Goal: Check status: Check status

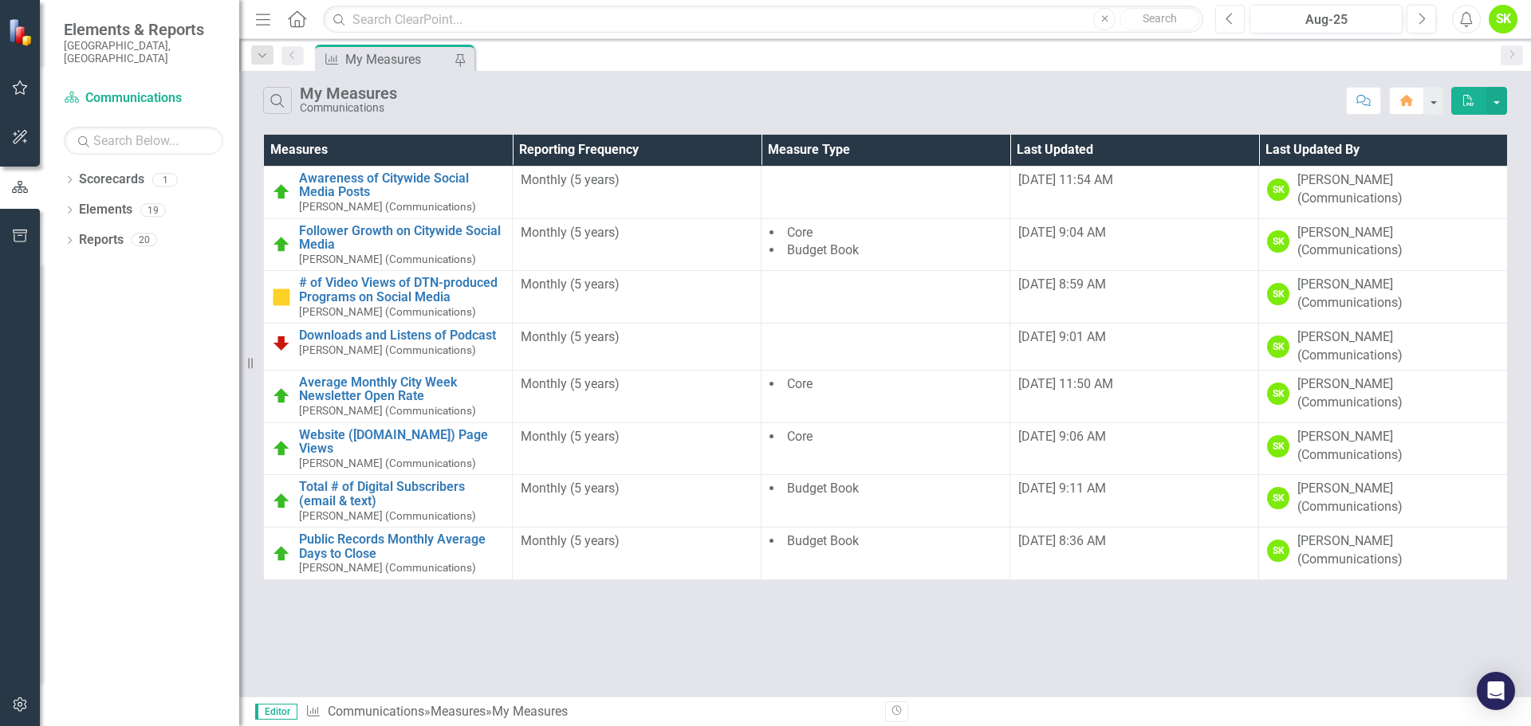
click at [1237, 19] on button "Previous" at bounding box center [1229, 19] width 29 height 29
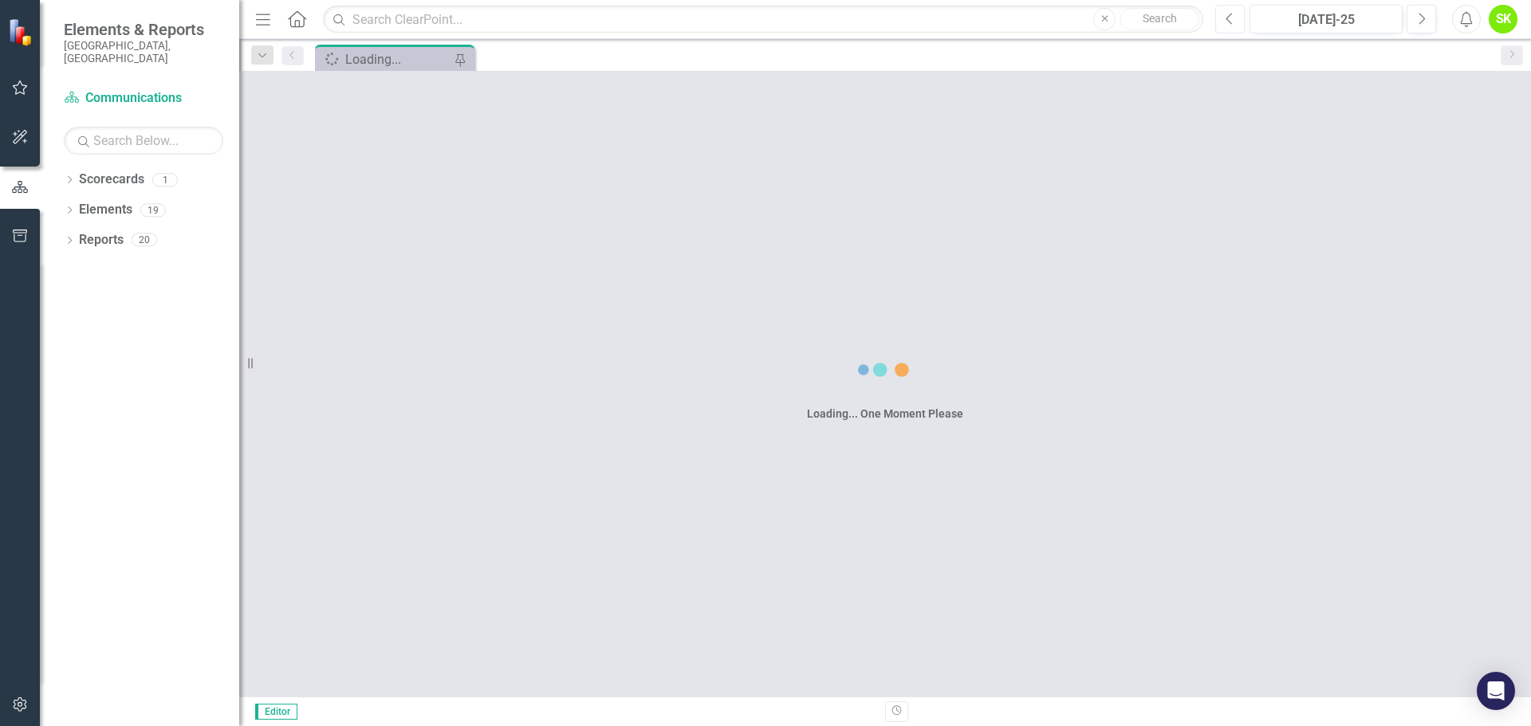
click at [1237, 19] on button "Previous" at bounding box center [1229, 19] width 29 height 29
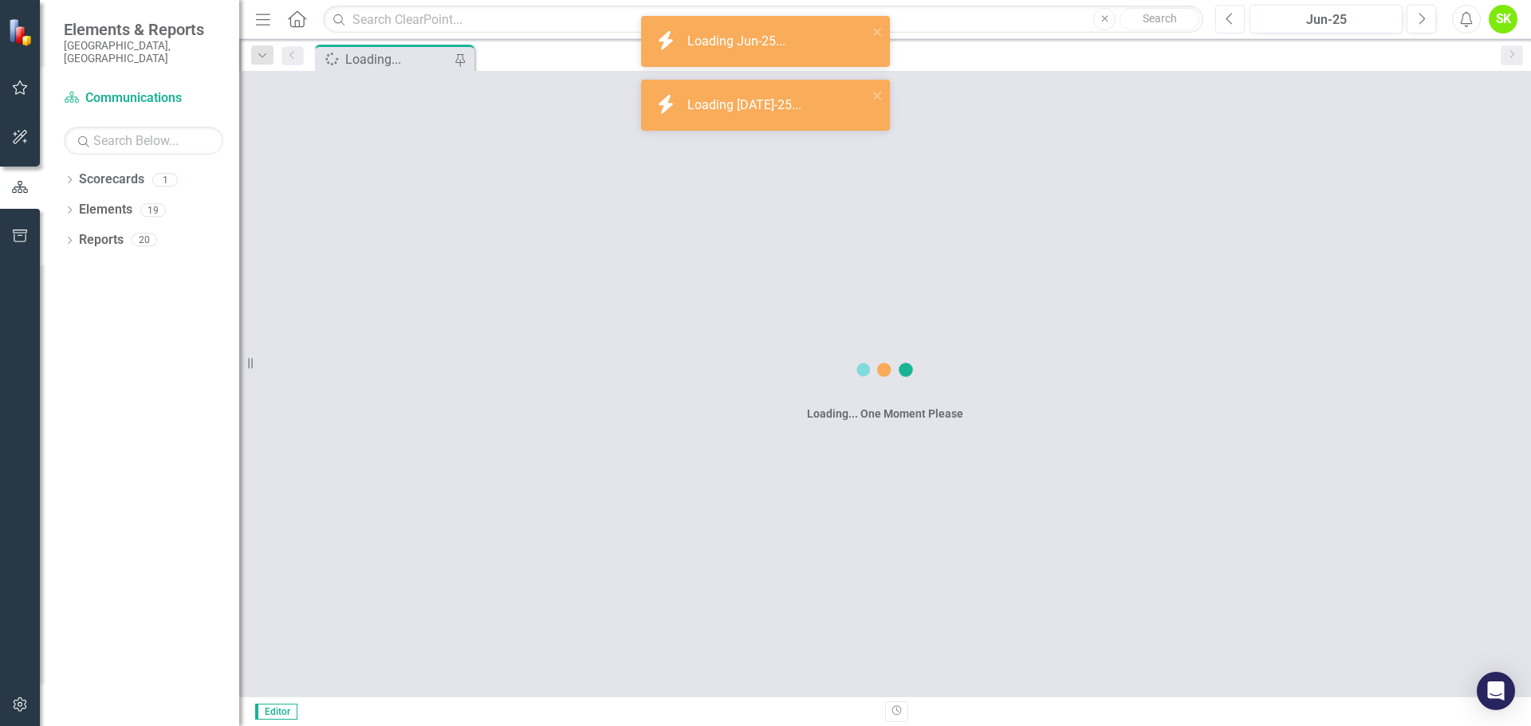
click at [1237, 19] on button "Previous" at bounding box center [1229, 19] width 29 height 29
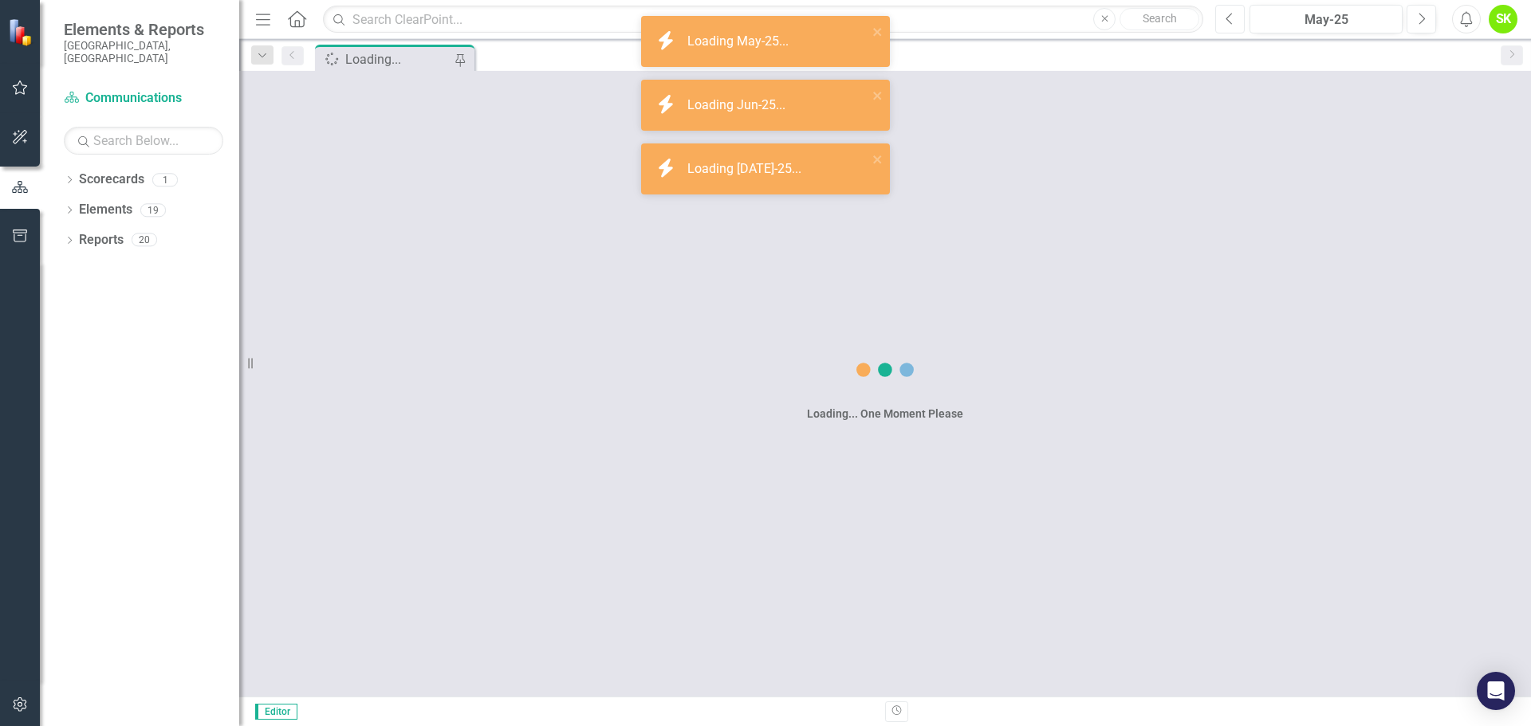
click at [1237, 19] on button "Previous" at bounding box center [1229, 19] width 29 height 29
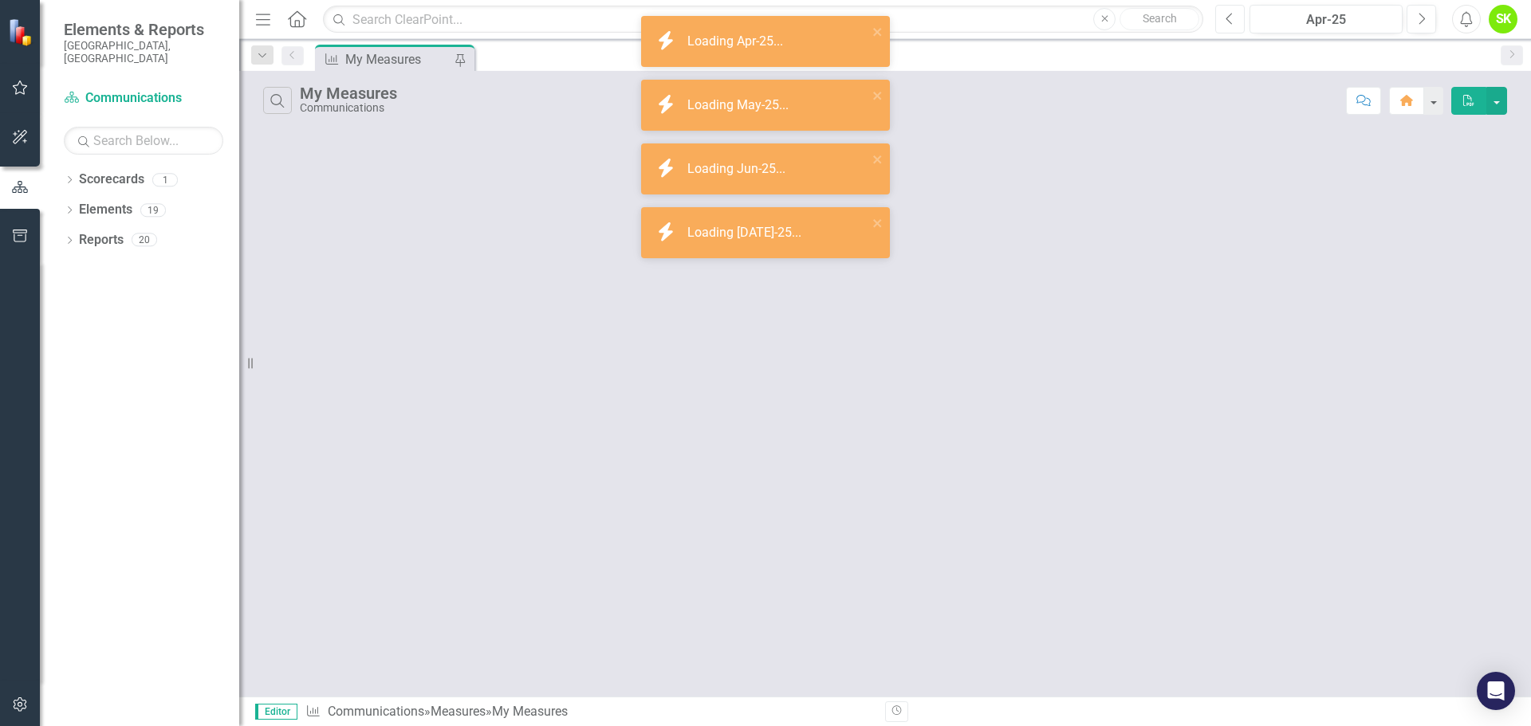
click at [1237, 19] on button "Previous" at bounding box center [1229, 19] width 29 height 29
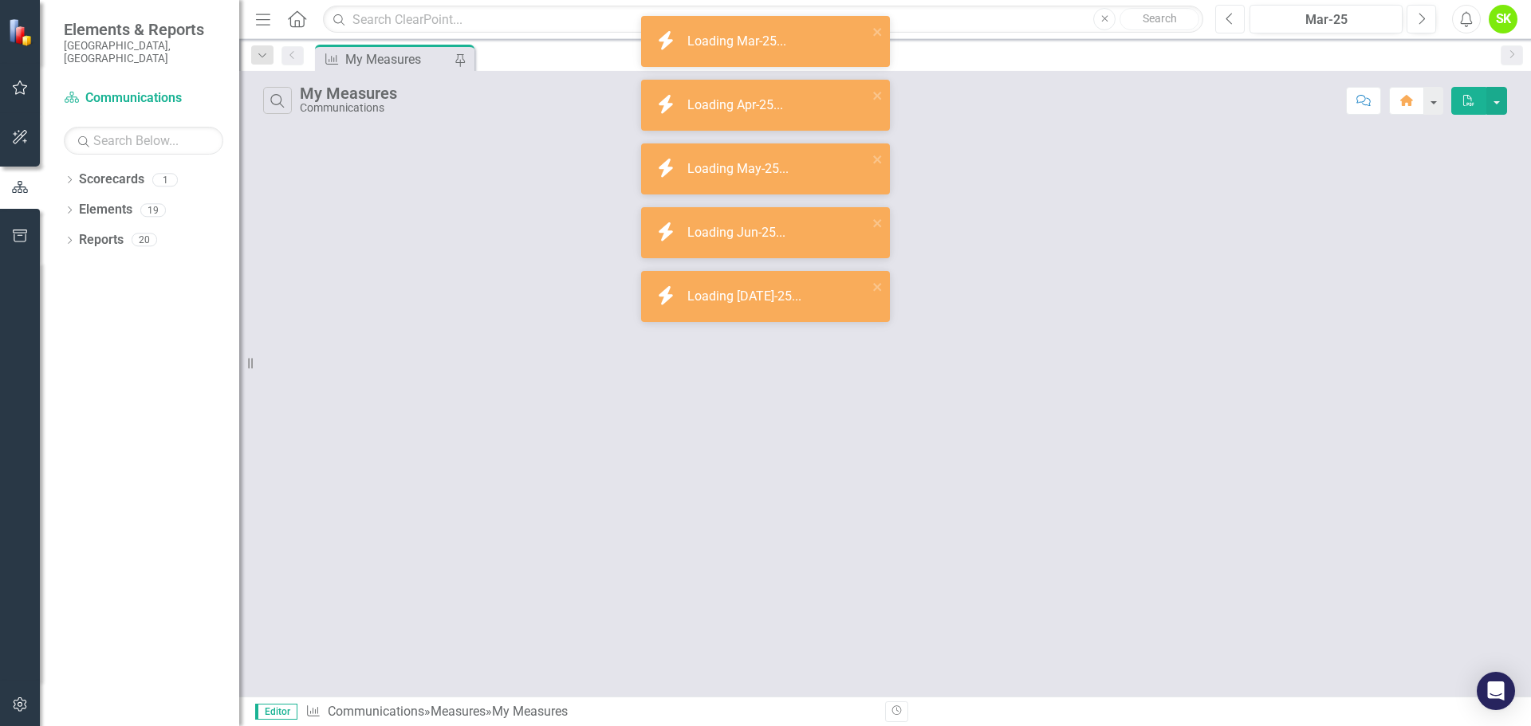
click at [1237, 19] on button "Previous" at bounding box center [1229, 19] width 29 height 29
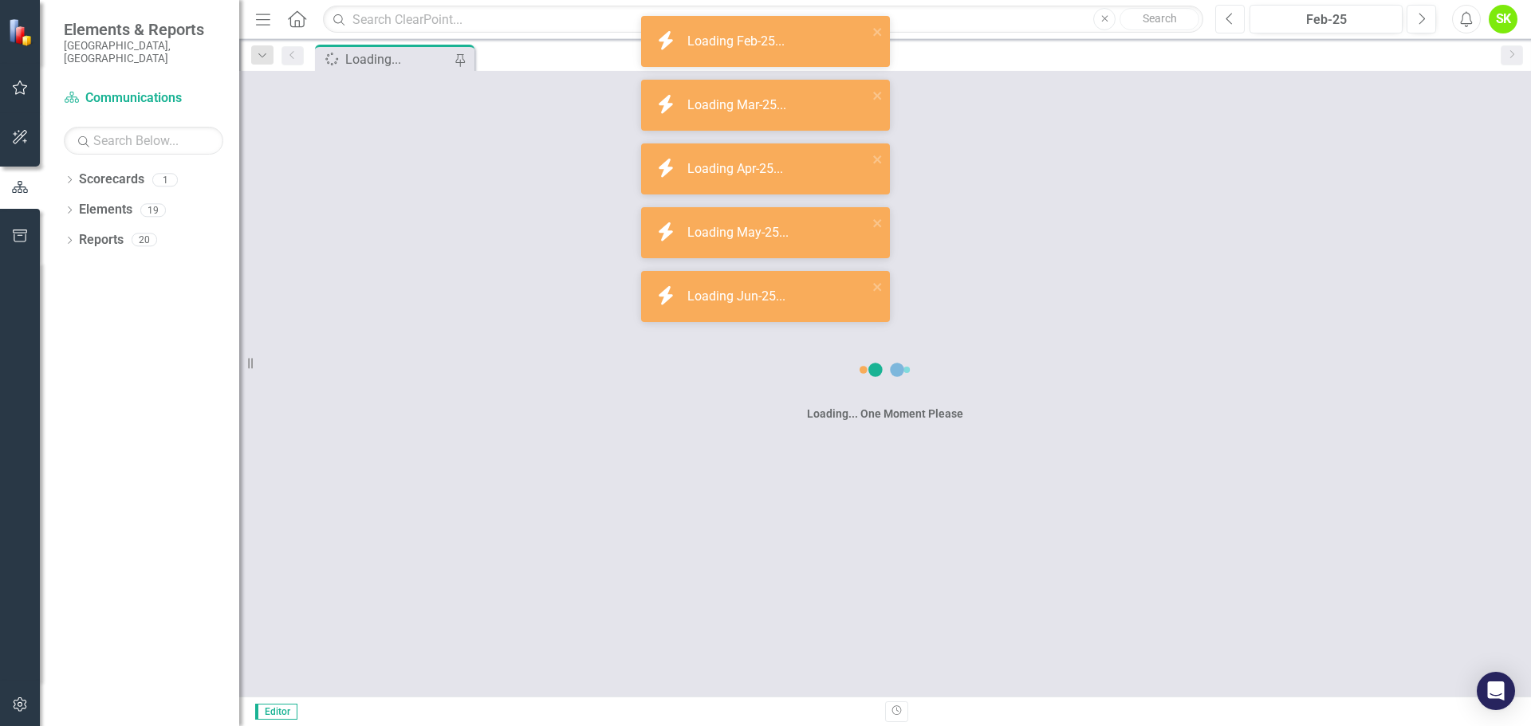
click at [1237, 19] on button "Previous" at bounding box center [1229, 19] width 29 height 29
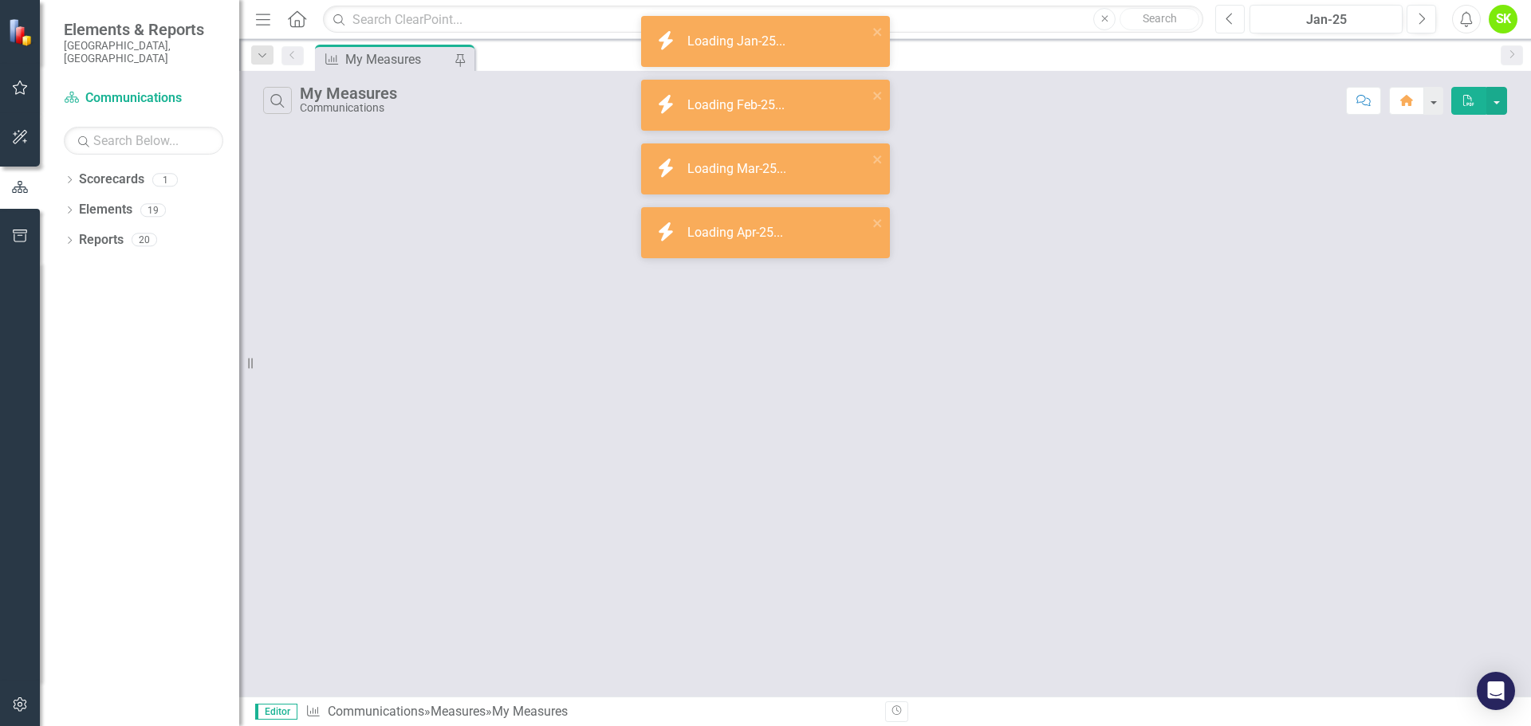
click at [1237, 19] on button "Previous" at bounding box center [1229, 19] width 29 height 29
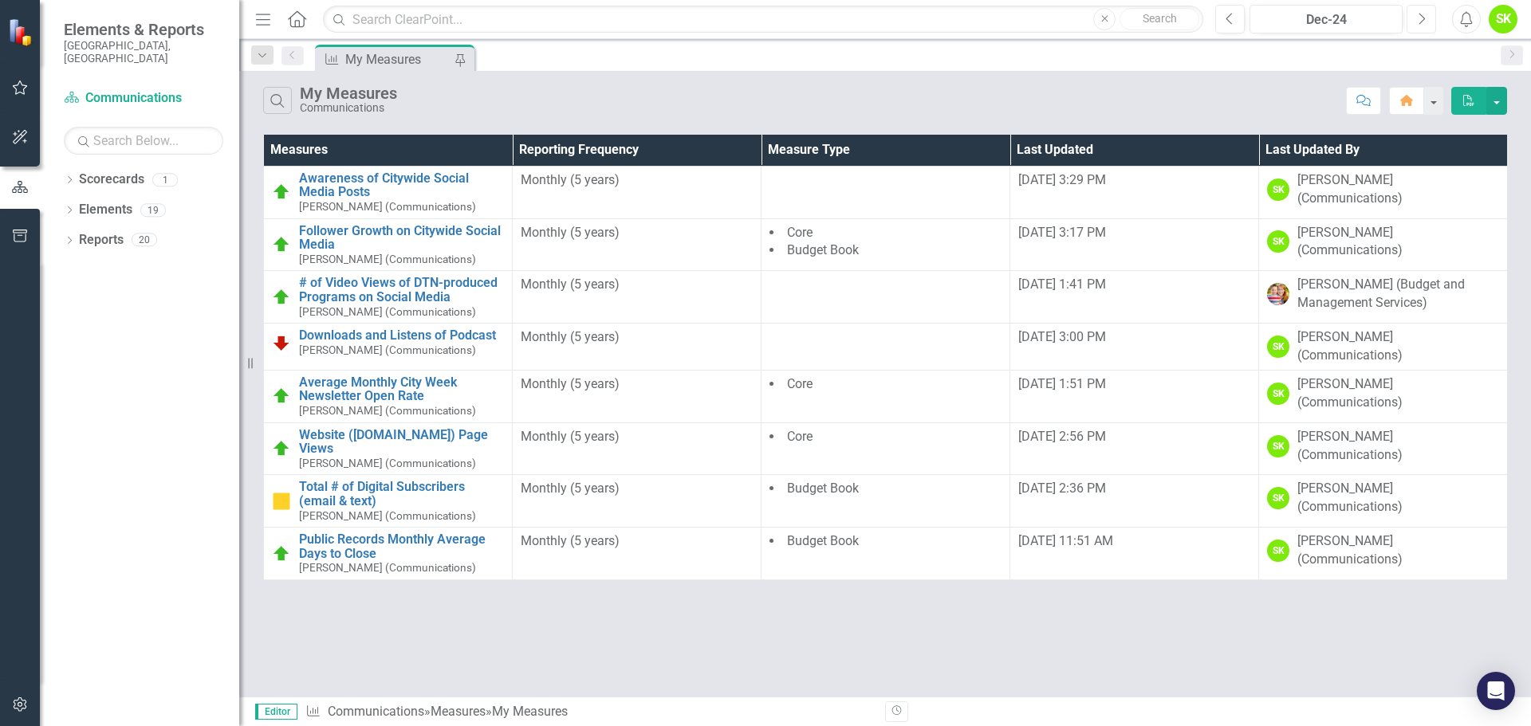
click at [1421, 19] on icon "Next" at bounding box center [1421, 19] width 9 height 14
click at [1233, 24] on icon "Previous" at bounding box center [1229, 19] width 9 height 14
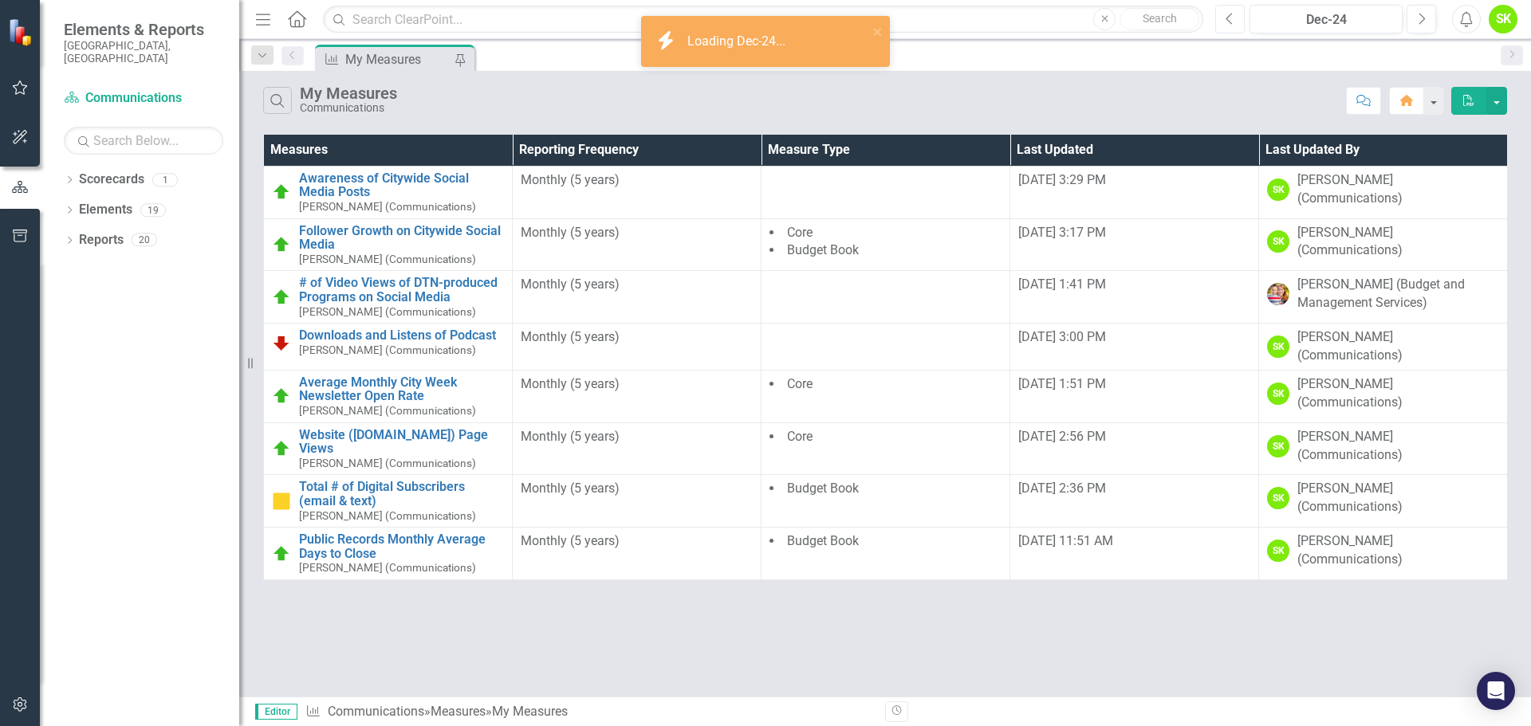
click at [1233, 24] on icon "Previous" at bounding box center [1229, 19] width 9 height 14
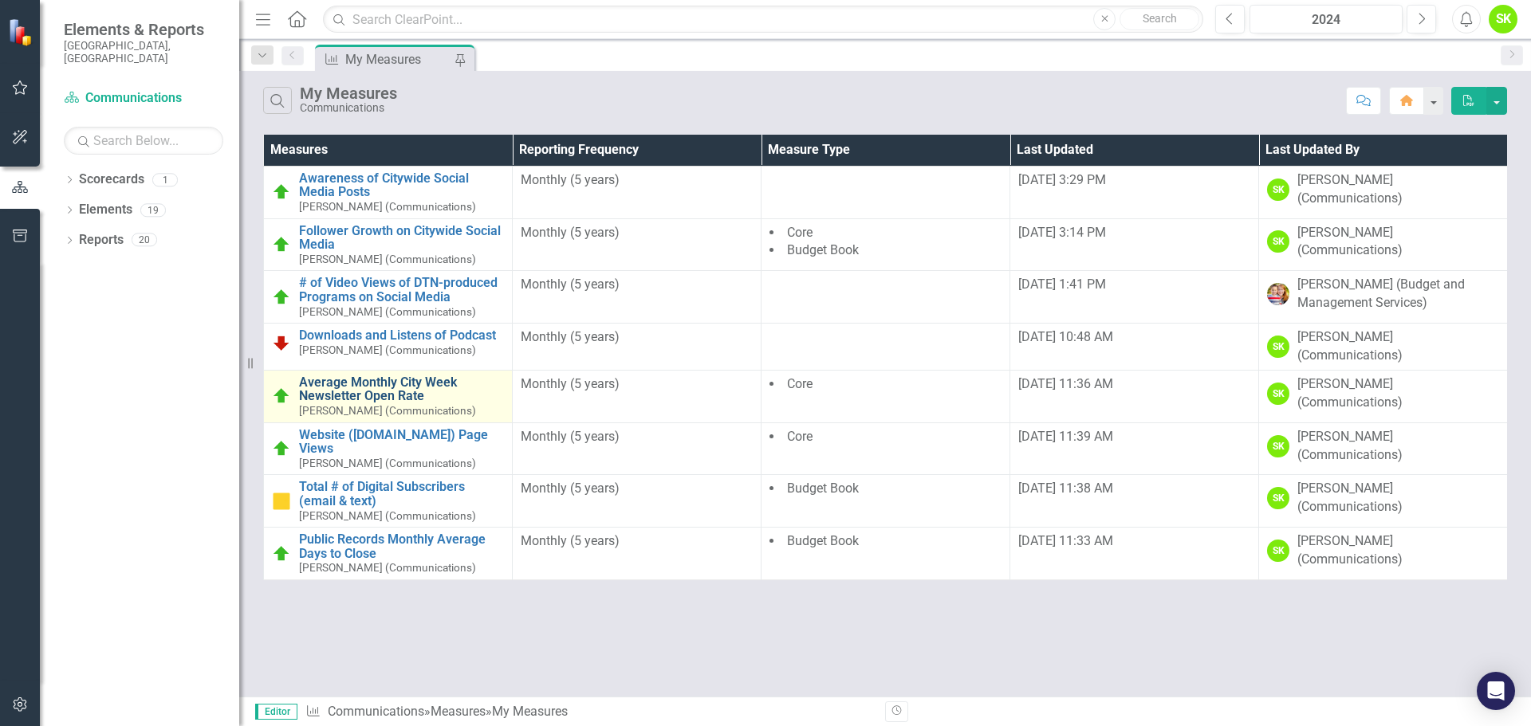
click at [387, 375] on link "Average Monthly City Week Newsletter Open Rate" at bounding box center [401, 389] width 205 height 28
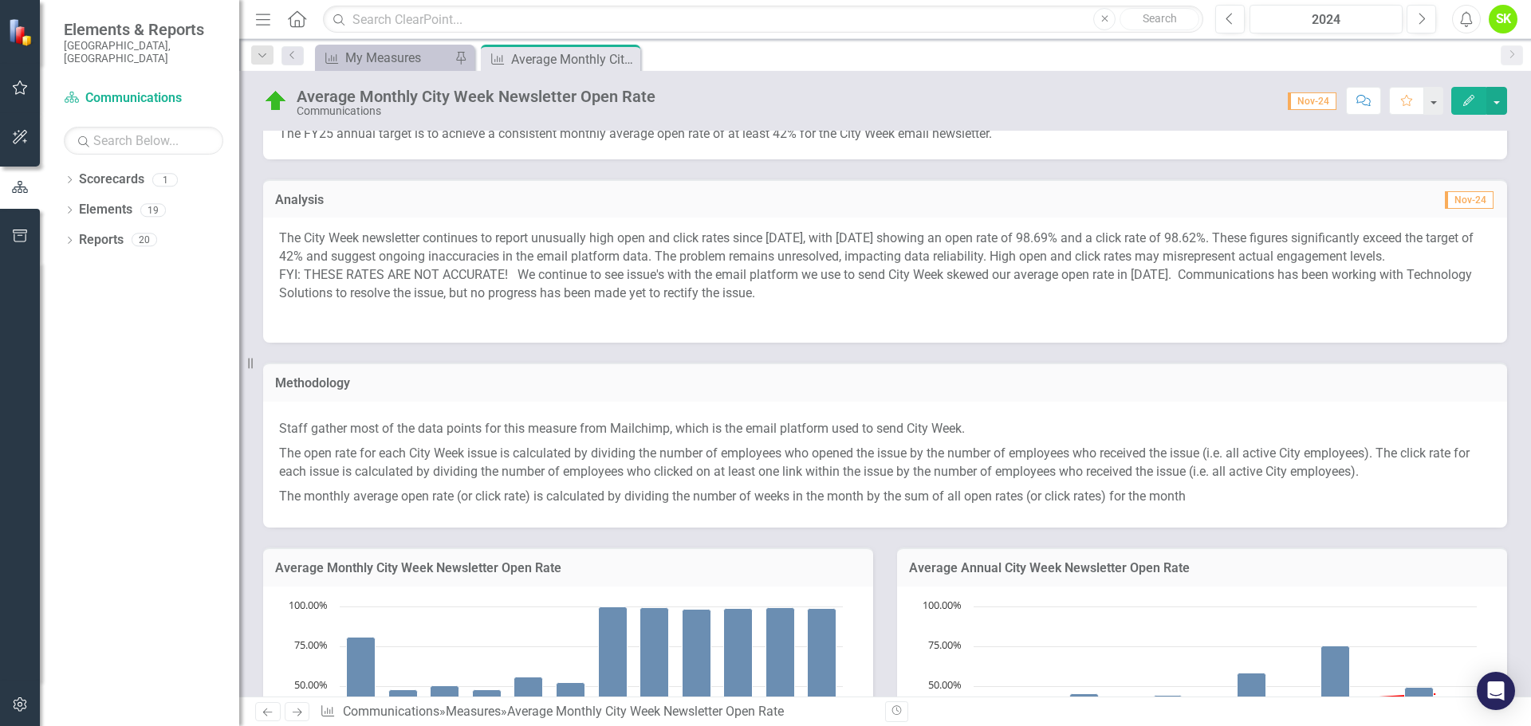
scroll to position [18, 0]
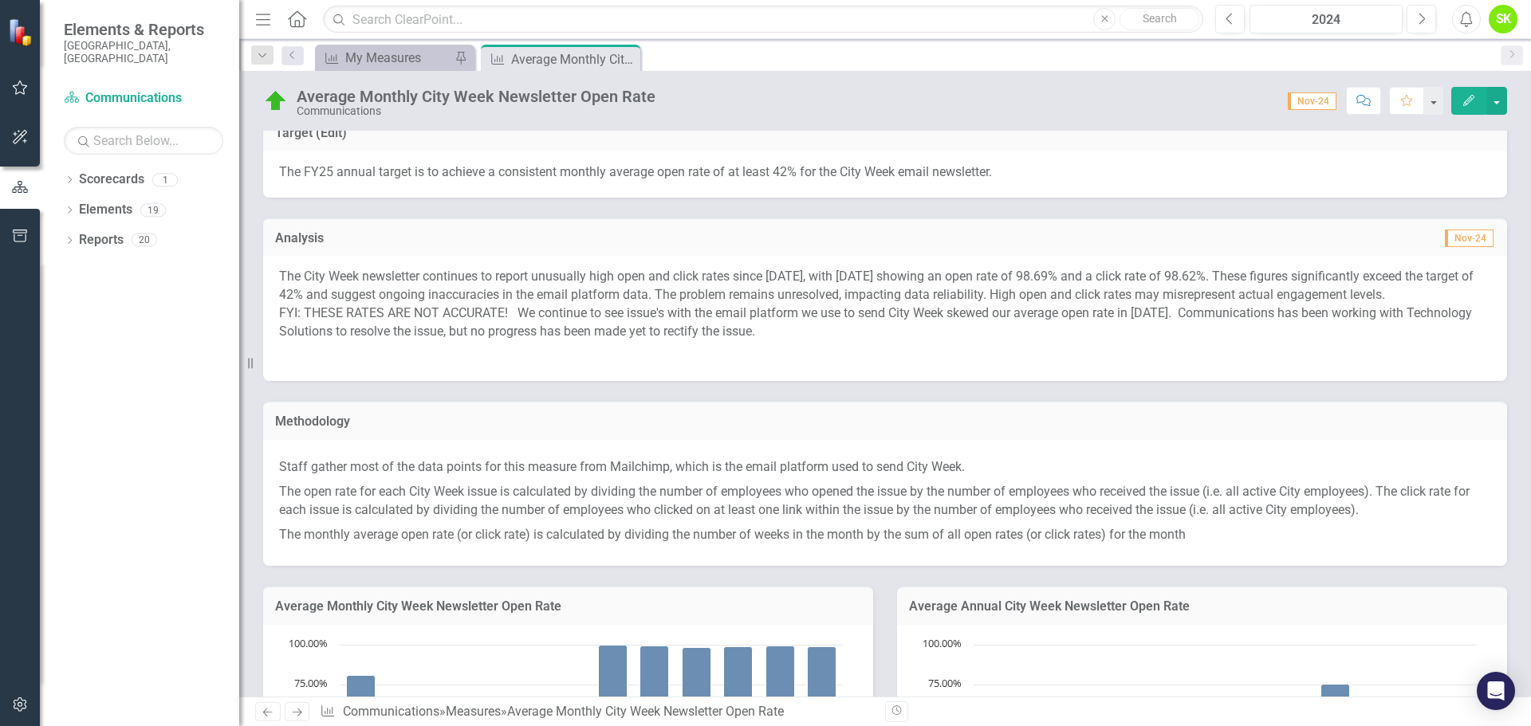
click at [451, 340] on p "FYI: THESE RATES ARE NOT ACCURATE! We continue to see issue's with the email pl…" at bounding box center [885, 325] width 1212 height 40
click at [753, 332] on p "FYI: THESE RATES ARE NOT ACCURATE! We continue to see issue's with the email pl…" at bounding box center [885, 325] width 1212 height 40
click at [929, 332] on p "FYI: THESE RATES ARE NOT ACCURATE! We continue to see issue's with the email pl…" at bounding box center [885, 325] width 1212 height 40
click at [1049, 334] on p "FYI: THESE RATES ARE NOT ACCURATE! We continue to see issue's with the email pl…" at bounding box center [885, 325] width 1212 height 40
click at [1195, 335] on p "FYI: THESE RATES ARE NOT ACCURATE! We continue to see issue's with the email pl…" at bounding box center [885, 325] width 1212 height 40
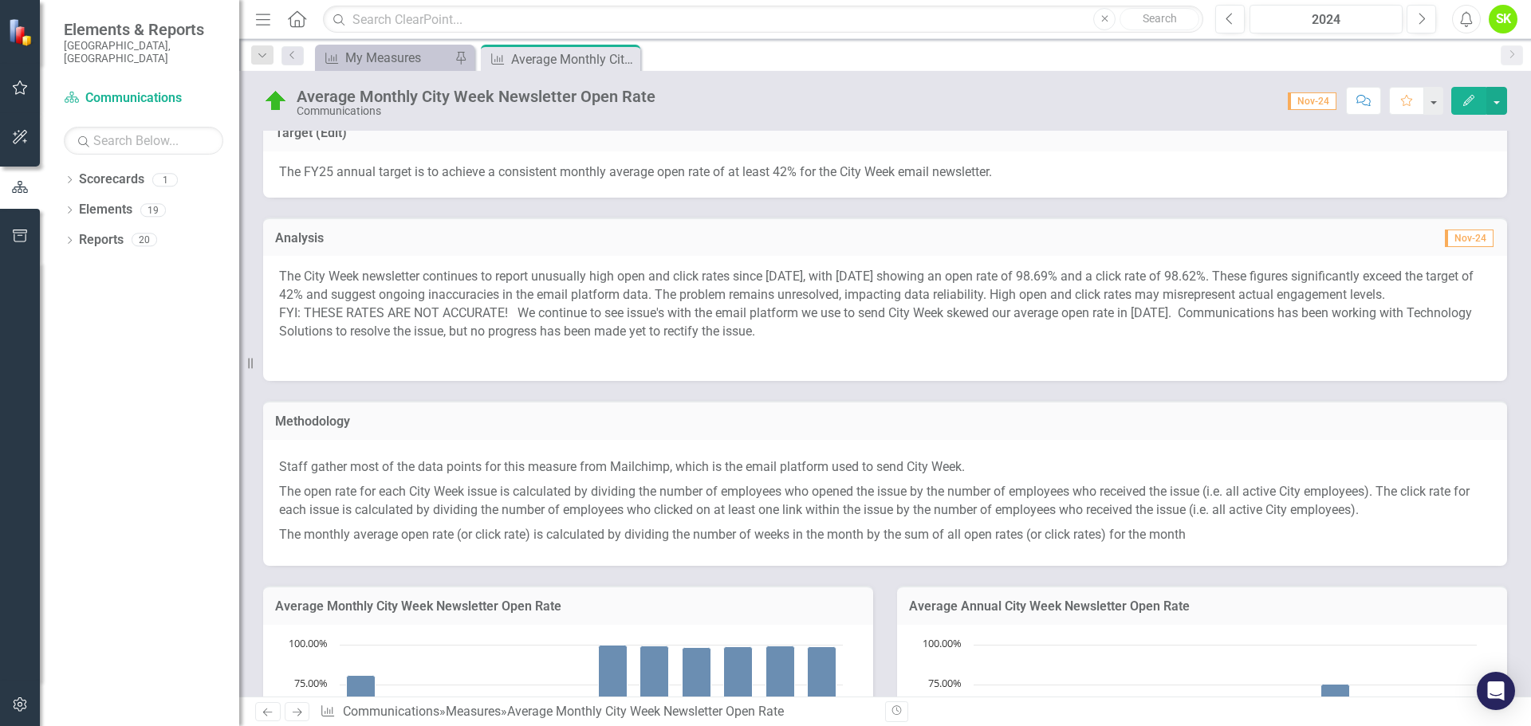
click at [658, 339] on p "FYI: THESE RATES ARE NOT ACCURATE! We continue to see issue's with the email pl…" at bounding box center [885, 325] width 1212 height 40
click at [644, 334] on p "FYI: THESE RATES ARE NOT ACCURATE! We continue to see issue's with the email pl…" at bounding box center [885, 325] width 1212 height 40
click at [733, 342] on p "FYI: THESE RATES ARE NOT ACCURATE! We continue to see issue's with the email pl…" at bounding box center [885, 325] width 1212 height 40
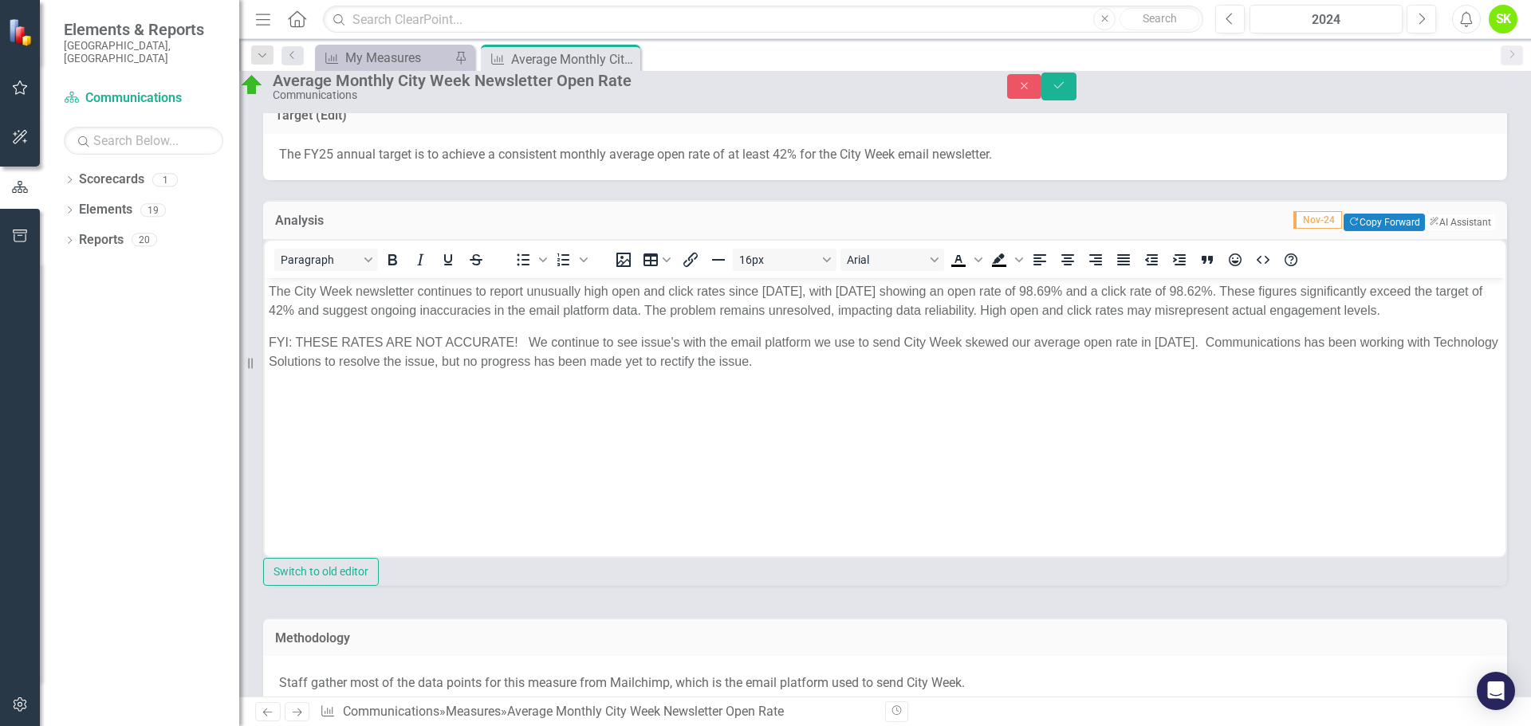
scroll to position [0, 0]
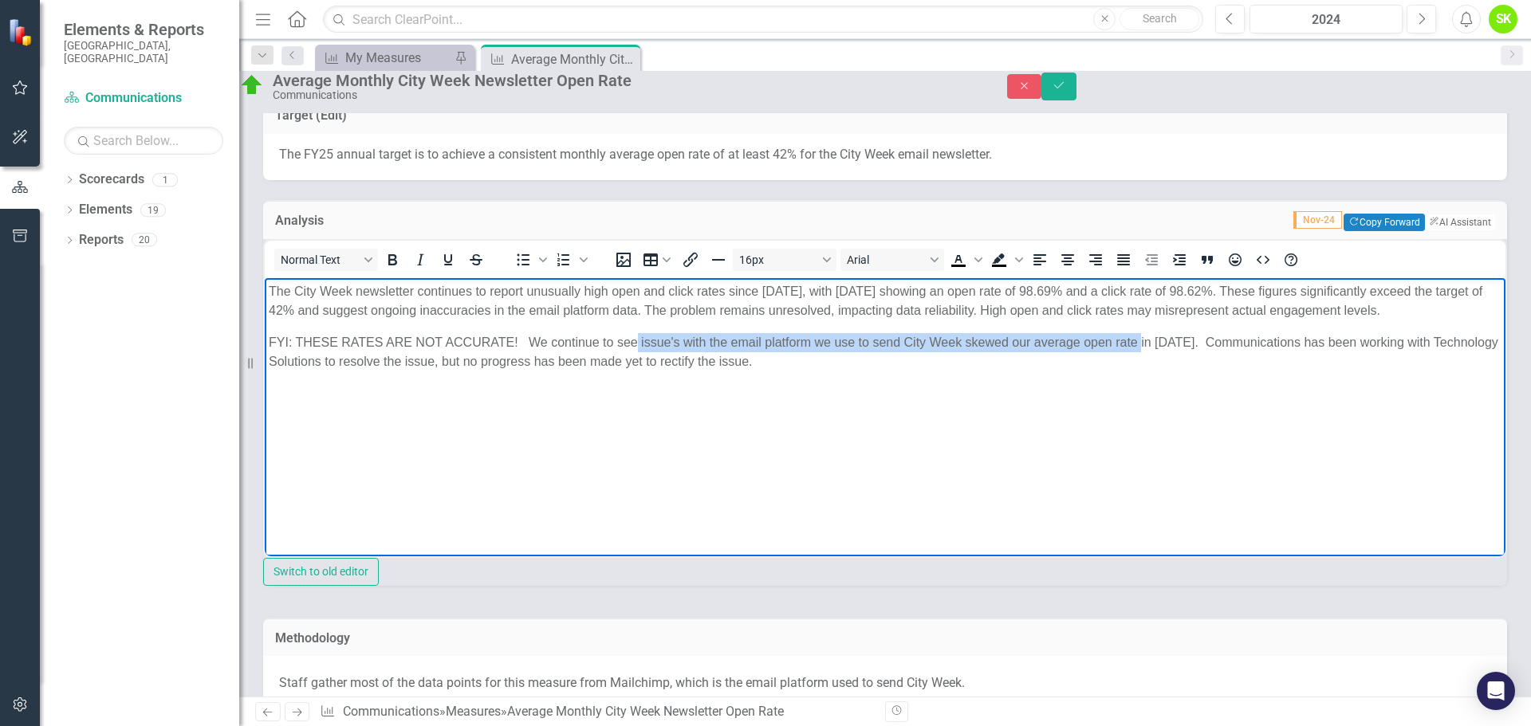
drag, startPoint x: 639, startPoint y: 356, endPoint x: 1141, endPoint y: 353, distance: 502.2
click at [1141, 353] on p "FYI: THESE RATES ARE NOT ACCURATE! We continue to see issue's with the email pl…" at bounding box center [885, 351] width 1232 height 38
copy p "issue's with the email platform we use to send City Week skewed our average ope…"
